Goal: Transaction & Acquisition: Purchase product/service

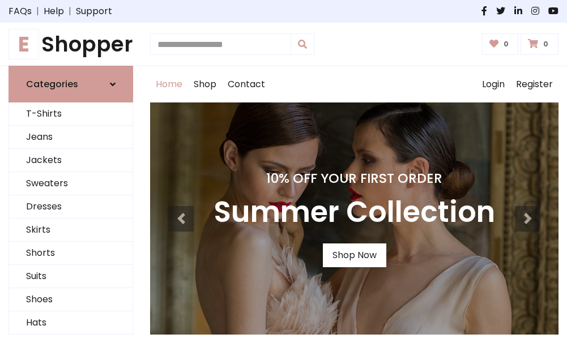
click at [283, 182] on h4 "10% Off Your First Order" at bounding box center [353, 178] width 281 height 16
click at [354, 255] on link "Shop Now" at bounding box center [354, 256] width 63 height 24
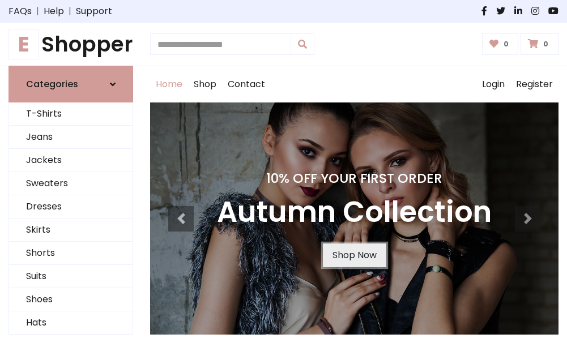
click at [354, 255] on link "Shop Now" at bounding box center [354, 256] width 63 height 24
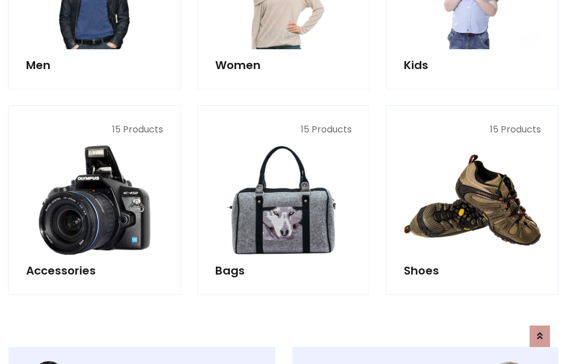
scroll to position [1129, 0]
